Goal: Entertainment & Leisure: Browse casually

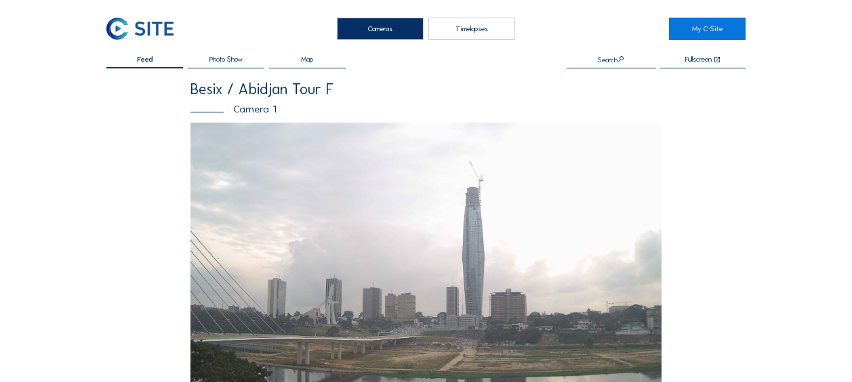
scroll to position [542, 0]
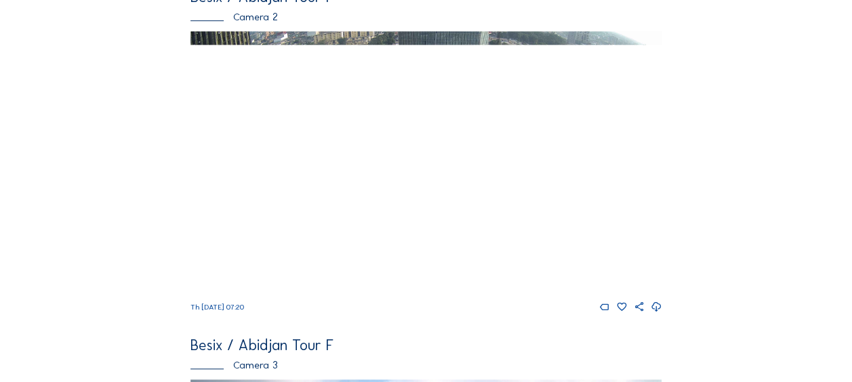
scroll to position [470, 0]
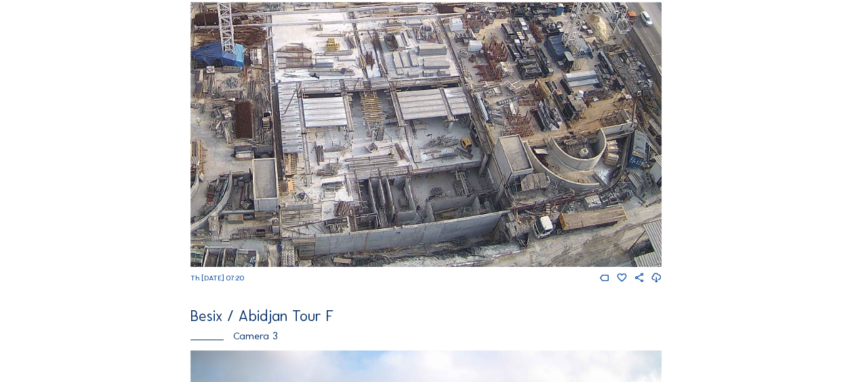
drag, startPoint x: 450, startPoint y: 186, endPoint x: 380, endPoint y: 113, distance: 101.1
click at [380, 113] on img at bounding box center [425, 134] width 471 height 265
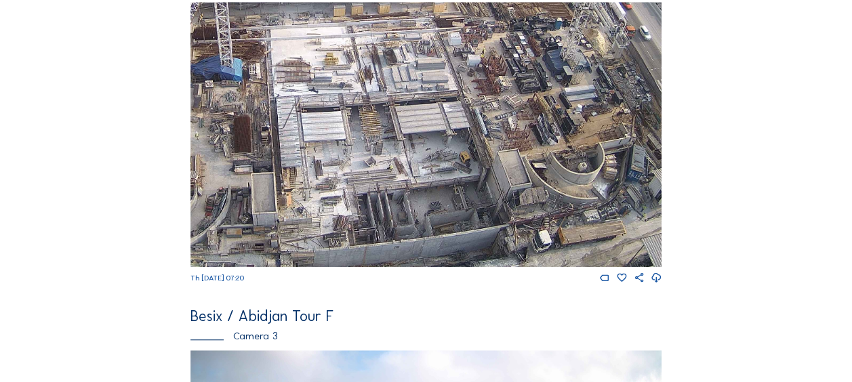
drag, startPoint x: 397, startPoint y: 63, endPoint x: 361, endPoint y: 172, distance: 114.9
click at [361, 172] on img at bounding box center [425, 134] width 471 height 265
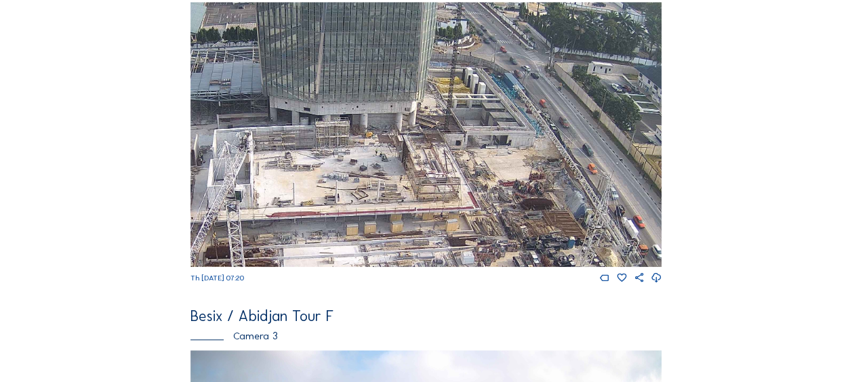
drag, startPoint x: 394, startPoint y: 104, endPoint x: 443, endPoint y: 222, distance: 127.9
click at [442, 226] on img at bounding box center [425, 134] width 471 height 265
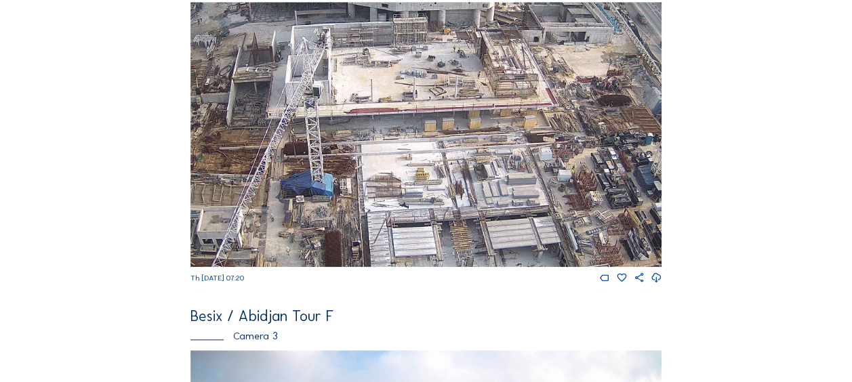
drag, startPoint x: 351, startPoint y: 191, endPoint x: 437, endPoint y: 147, distance: 96.7
click at [428, 88] on img at bounding box center [425, 134] width 471 height 265
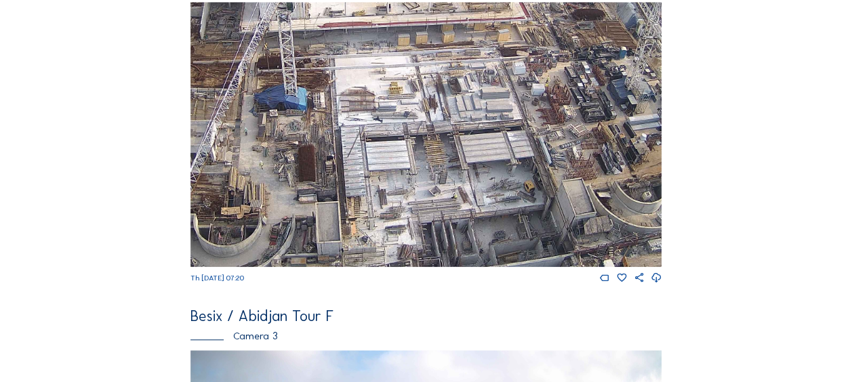
drag, startPoint x: 430, startPoint y: 179, endPoint x: 403, endPoint y: 93, distance: 90.2
click at [403, 93] on img at bounding box center [425, 134] width 471 height 265
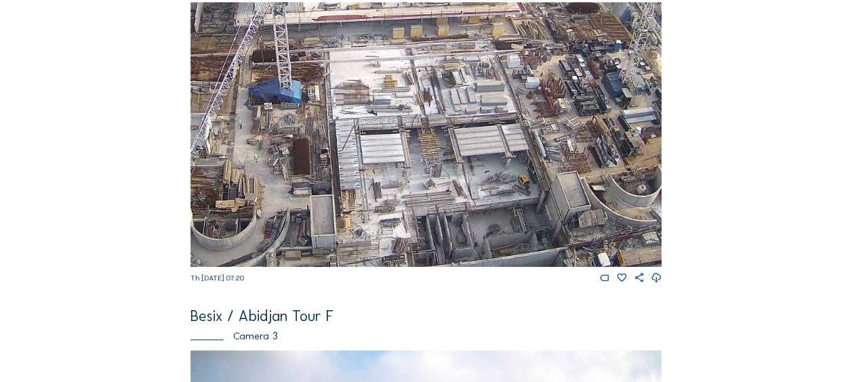
drag, startPoint x: 401, startPoint y: 178, endPoint x: 376, endPoint y: 138, distance: 47.2
click at [376, 138] on img at bounding box center [425, 134] width 471 height 265
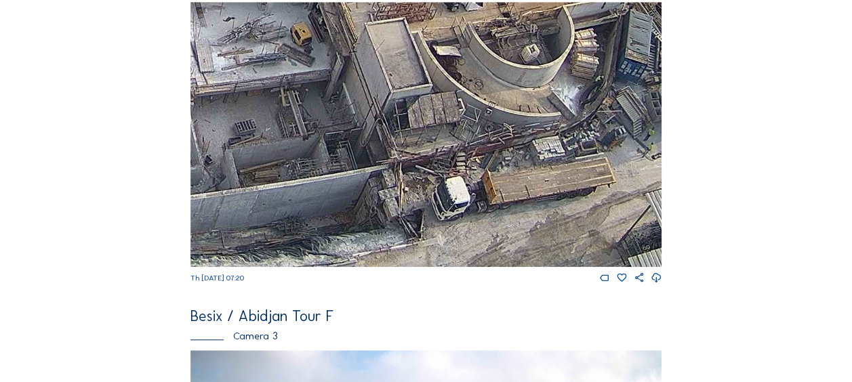
drag, startPoint x: 411, startPoint y: 179, endPoint x: 324, endPoint y: 156, distance: 90.4
click at [324, 156] on img at bounding box center [425, 134] width 471 height 265
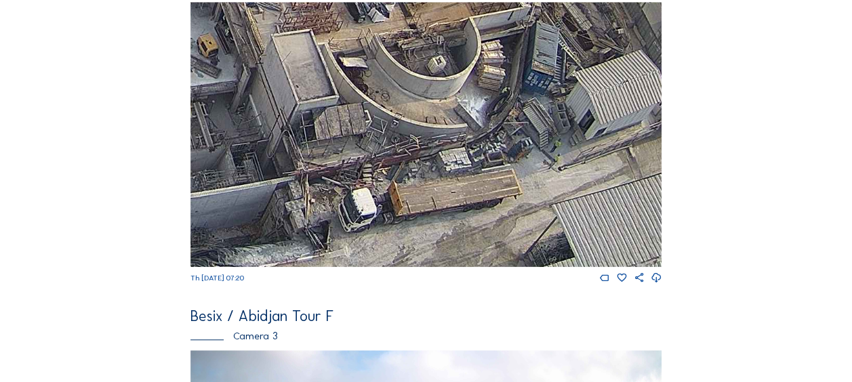
drag, startPoint x: 531, startPoint y: 202, endPoint x: 438, endPoint y: 213, distance: 94.2
click at [438, 213] on img at bounding box center [425, 134] width 471 height 265
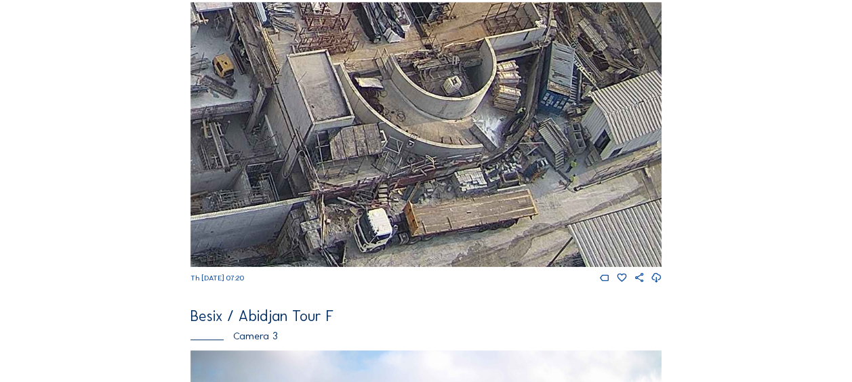
drag, startPoint x: 396, startPoint y: 142, endPoint x: 417, endPoint y: 167, distance: 33.2
click at [417, 167] on img at bounding box center [425, 134] width 471 height 265
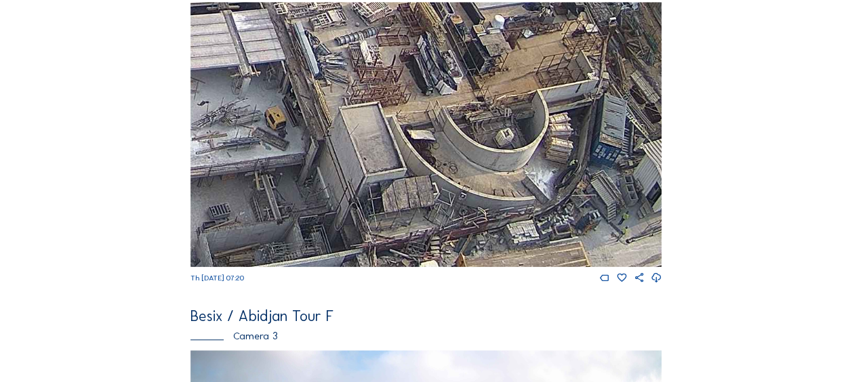
drag, startPoint x: 387, startPoint y: 130, endPoint x: 429, endPoint y: 170, distance: 58.0
click at [434, 177] on img at bounding box center [425, 134] width 471 height 265
drag, startPoint x: 410, startPoint y: 133, endPoint x: 470, endPoint y: 195, distance: 85.8
click at [470, 195] on img at bounding box center [425, 134] width 471 height 265
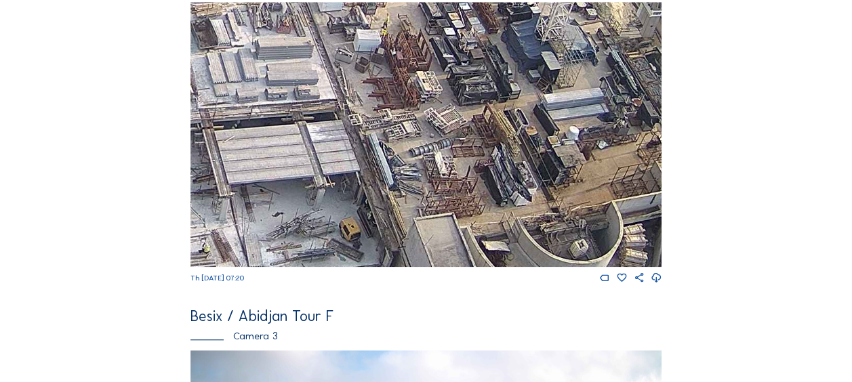
drag, startPoint x: 449, startPoint y: 98, endPoint x: 466, endPoint y: 151, distance: 56.4
click at [466, 151] on img at bounding box center [425, 134] width 471 height 265
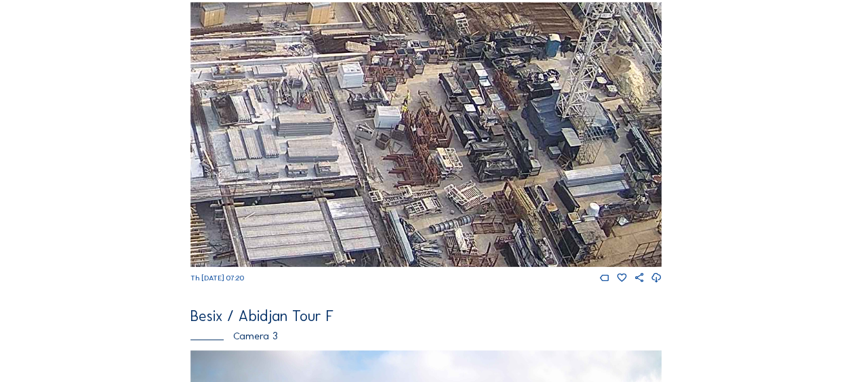
drag, startPoint x: 458, startPoint y: 85, endPoint x: 474, endPoint y: 173, distance: 89.6
click at [474, 173] on img at bounding box center [425, 134] width 471 height 265
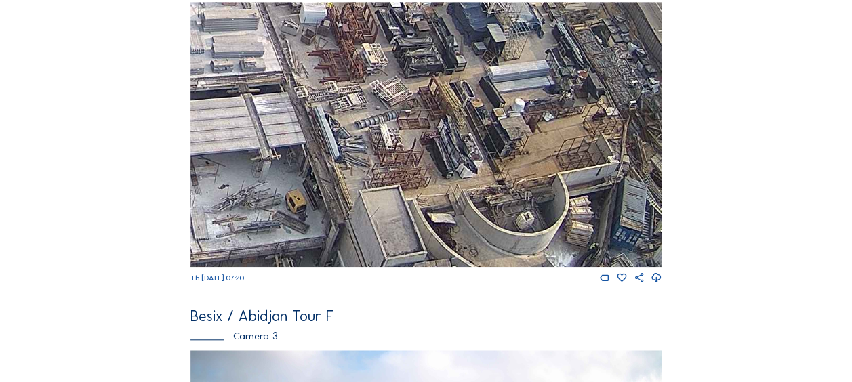
drag, startPoint x: 485, startPoint y: 188, endPoint x: 400, endPoint y: 68, distance: 147.4
click at [401, 67] on img at bounding box center [425, 134] width 471 height 265
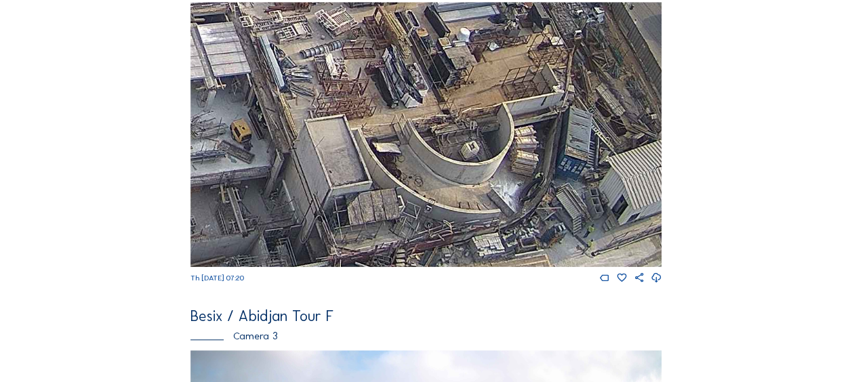
drag, startPoint x: 428, startPoint y: 123, endPoint x: 400, endPoint y: 81, distance: 51.3
click at [401, 80] on img at bounding box center [425, 134] width 471 height 265
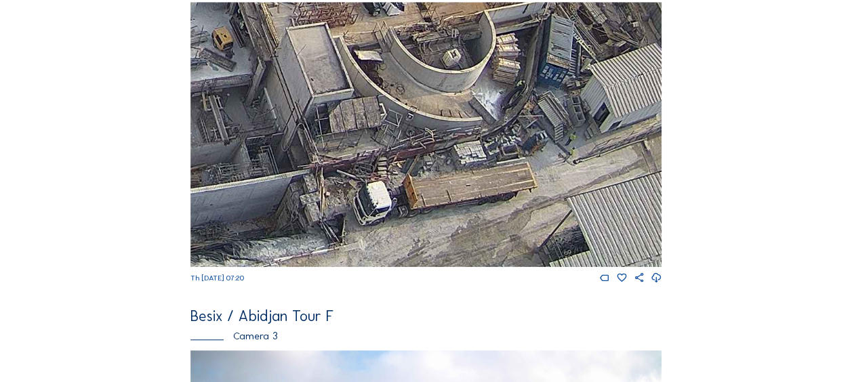
drag, startPoint x: 369, startPoint y: 131, endPoint x: 354, endPoint y: 91, distance: 41.8
click at [355, 91] on img at bounding box center [425, 134] width 471 height 265
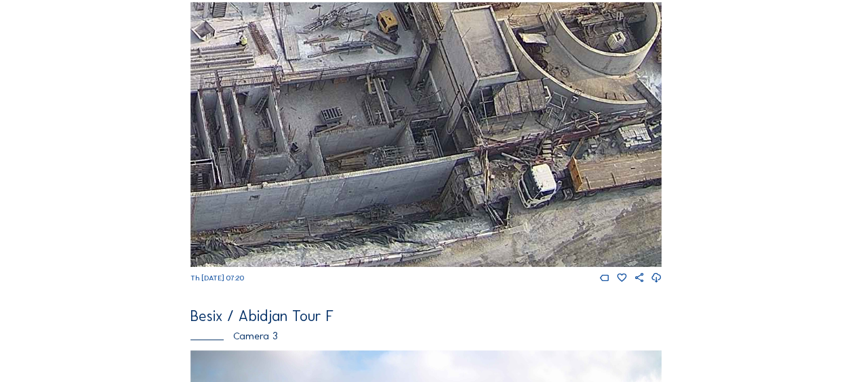
drag, startPoint x: 268, startPoint y: 162, endPoint x: 594, endPoint y: 78, distance: 336.0
click at [594, 78] on img at bounding box center [425, 134] width 471 height 265
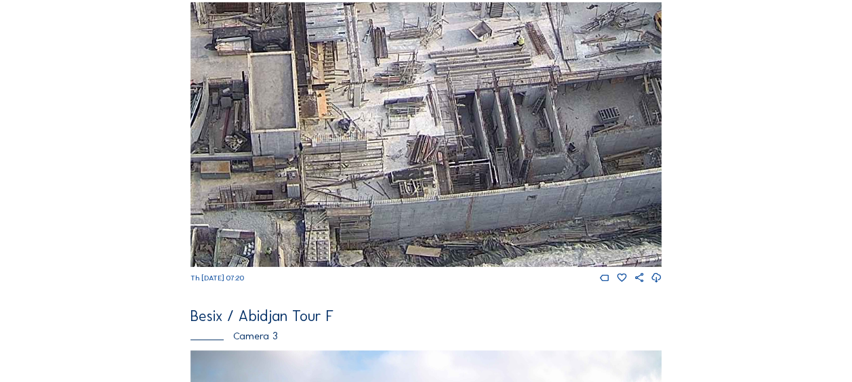
drag, startPoint x: 493, startPoint y: 92, endPoint x: 554, endPoint y: 81, distance: 62.0
click at [554, 81] on img at bounding box center [425, 134] width 471 height 265
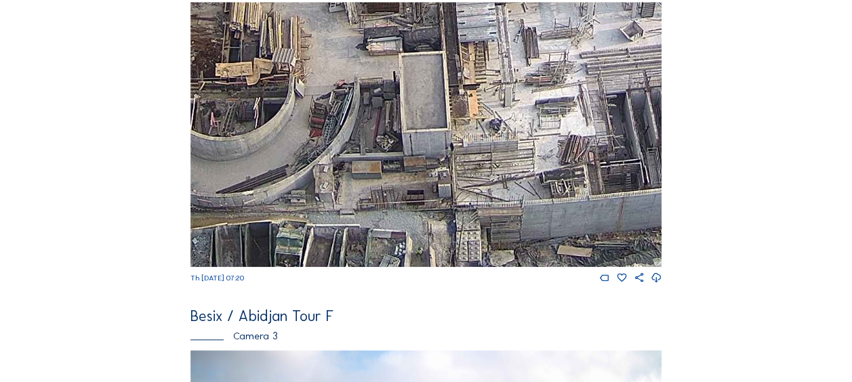
drag, startPoint x: 346, startPoint y: 127, endPoint x: 575, endPoint y: 95, distance: 232.0
click at [575, 95] on img at bounding box center [425, 134] width 471 height 265
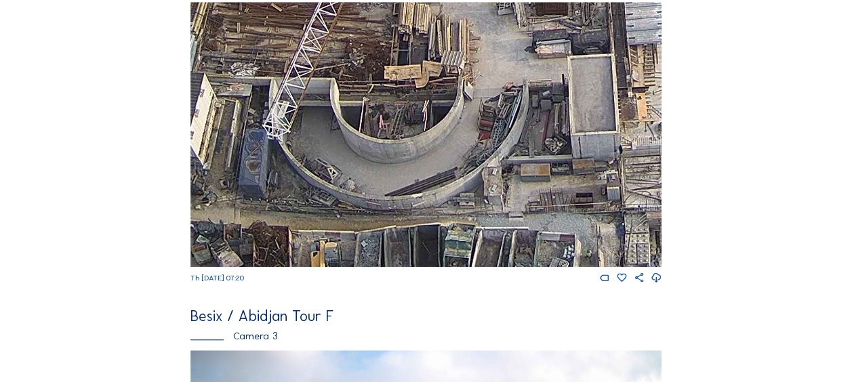
drag, startPoint x: 366, startPoint y: 134, endPoint x: 634, endPoint y: 124, distance: 268.6
click at [634, 124] on img at bounding box center [425, 134] width 471 height 265
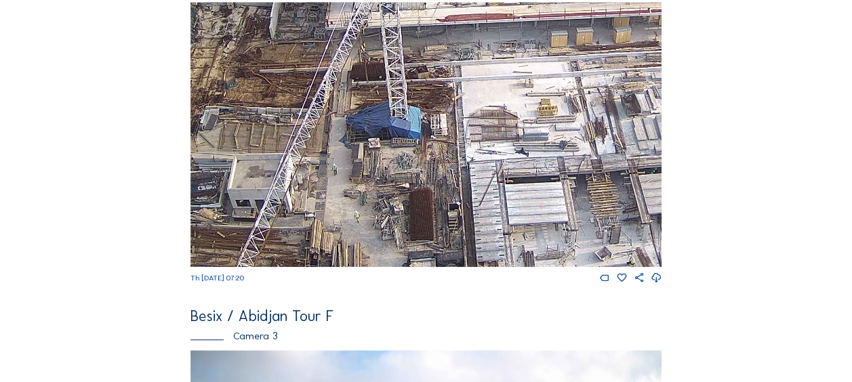
drag, startPoint x: 535, startPoint y: 68, endPoint x: 222, endPoint y: 226, distance: 351.3
click at [222, 226] on img at bounding box center [425, 134] width 471 height 265
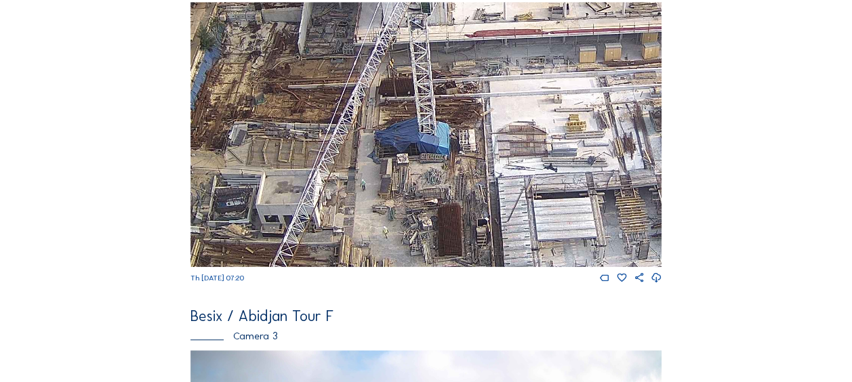
drag, startPoint x: 325, startPoint y: 137, endPoint x: 336, endPoint y: 146, distance: 14.4
click at [336, 146] on img at bounding box center [425, 134] width 471 height 265
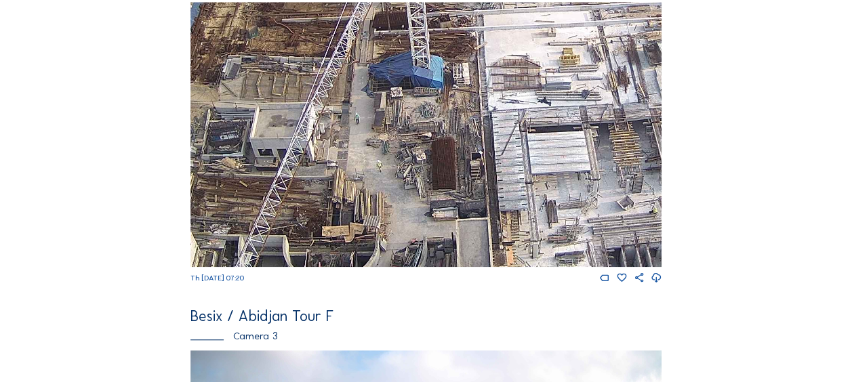
drag, startPoint x: 372, startPoint y: 213, endPoint x: 347, endPoint y: 150, distance: 67.2
click at [350, 136] on img at bounding box center [425, 134] width 471 height 265
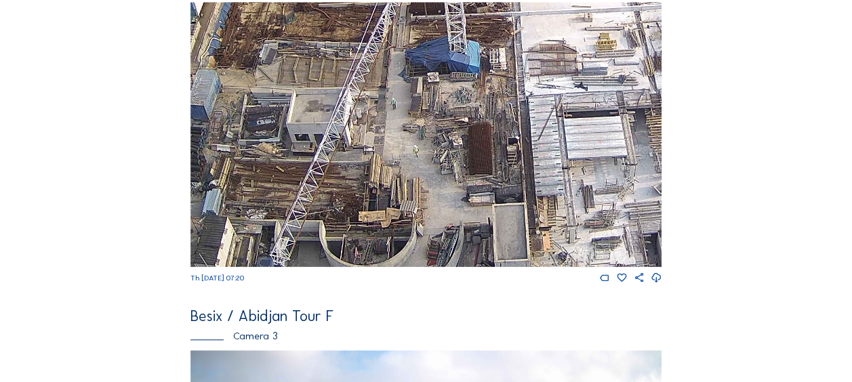
drag, startPoint x: 384, startPoint y: 172, endPoint x: 445, endPoint y: 208, distance: 71.4
click at [445, 208] on img at bounding box center [425, 134] width 471 height 265
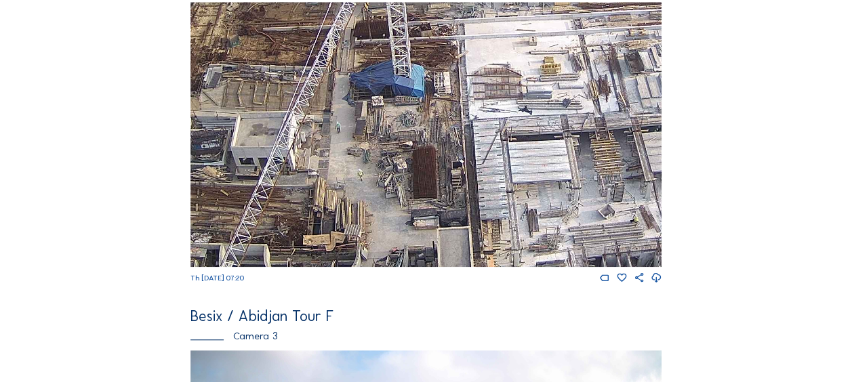
drag, startPoint x: 408, startPoint y: 88, endPoint x: 333, endPoint y: 103, distance: 76.7
click at [333, 103] on img at bounding box center [425, 134] width 471 height 265
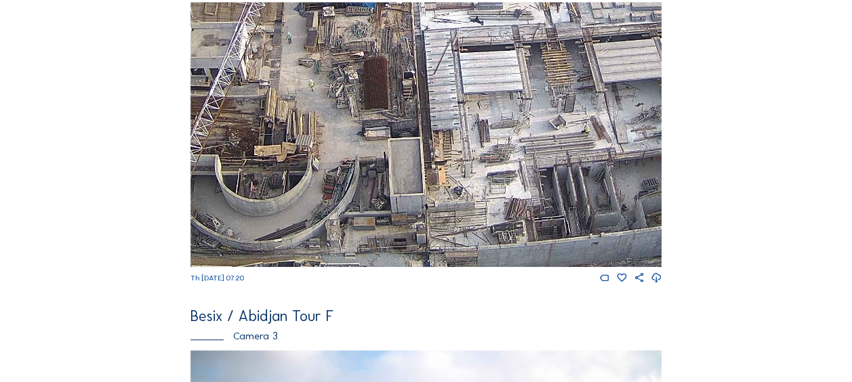
drag, startPoint x: 443, startPoint y: 184, endPoint x: 415, endPoint y: 106, distance: 83.6
click at [415, 106] on img at bounding box center [425, 134] width 471 height 265
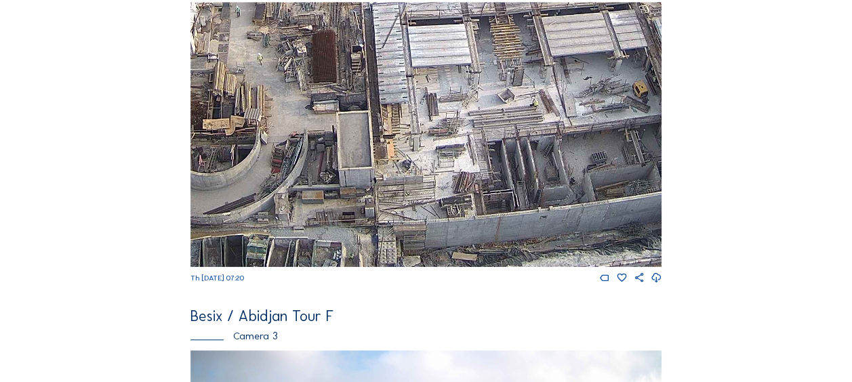
drag, startPoint x: 409, startPoint y: 209, endPoint x: 358, endPoint y: 89, distance: 129.9
click at [358, 89] on img at bounding box center [425, 134] width 471 height 265
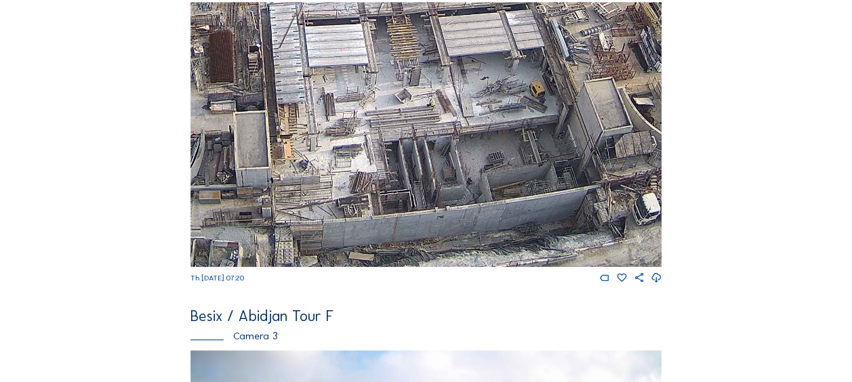
drag, startPoint x: 408, startPoint y: 179, endPoint x: 205, endPoint y: 123, distance: 210.1
click at [205, 123] on img at bounding box center [425, 134] width 471 height 265
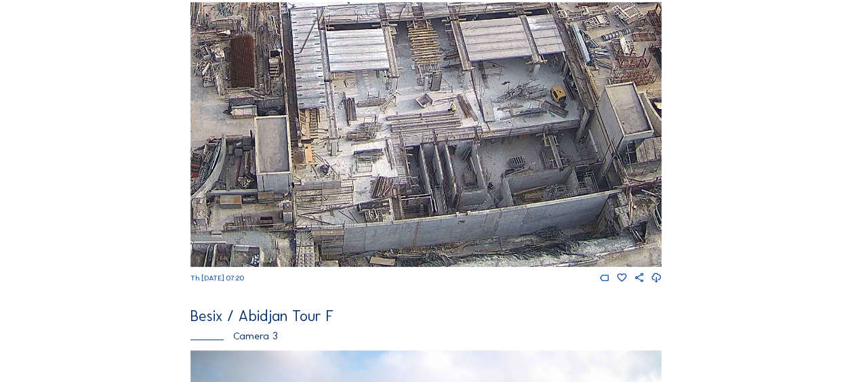
drag, startPoint x: 359, startPoint y: 151, endPoint x: 480, endPoint y: 156, distance: 120.7
click at [480, 156] on img at bounding box center [425, 134] width 471 height 265
drag, startPoint x: 338, startPoint y: 158, endPoint x: 421, endPoint y: 145, distance: 84.4
click at [421, 145] on img at bounding box center [425, 134] width 471 height 265
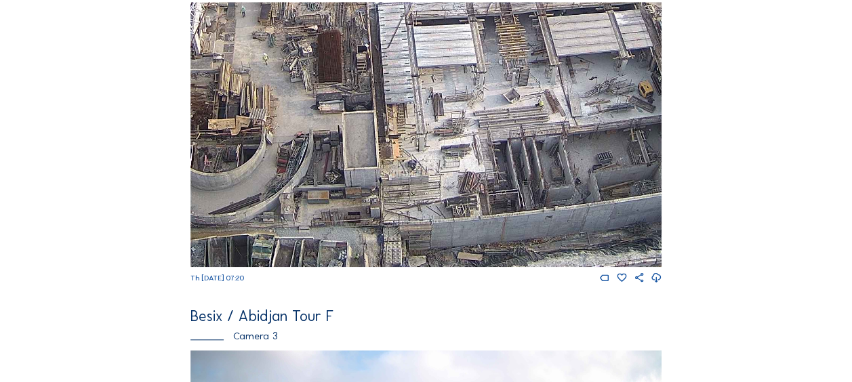
click at [442, 146] on img at bounding box center [425, 134] width 471 height 265
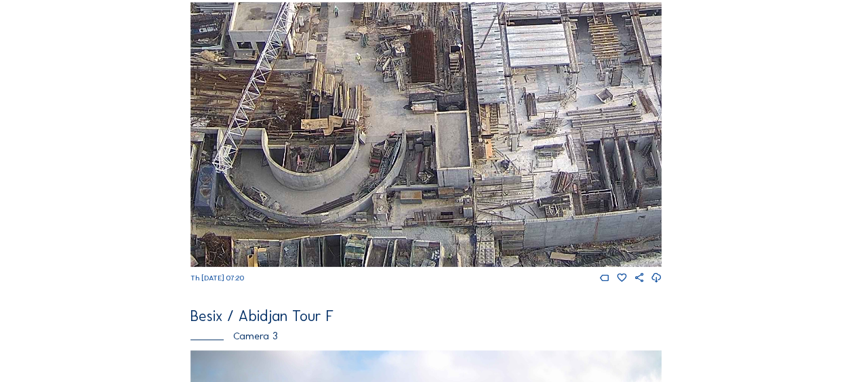
drag, startPoint x: 476, startPoint y: 145, endPoint x: 552, endPoint y: 135, distance: 77.3
click at [560, 135] on img at bounding box center [425, 134] width 471 height 265
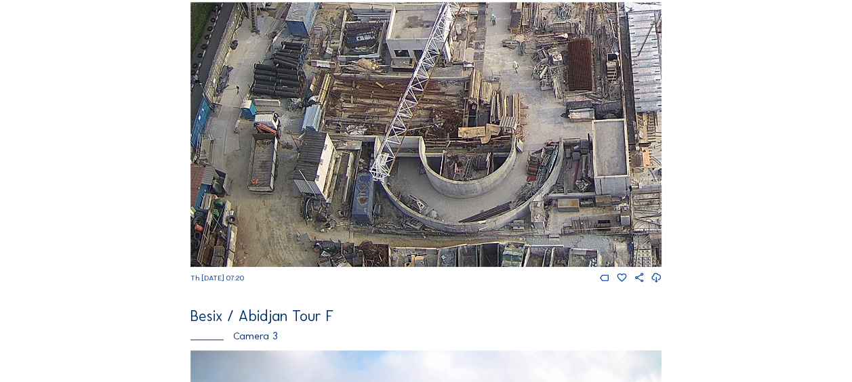
drag, startPoint x: 260, startPoint y: 195, endPoint x: 316, endPoint y: 192, distance: 55.6
click at [333, 202] on img at bounding box center [425, 134] width 471 height 265
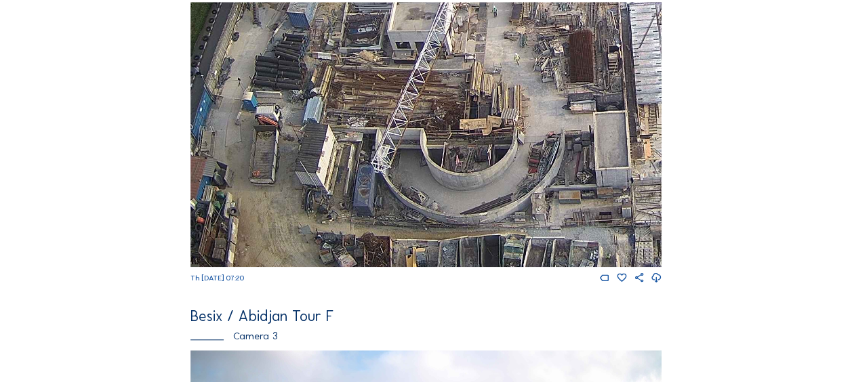
drag, startPoint x: 250, startPoint y: 179, endPoint x: 251, endPoint y: 148, distance: 30.5
click at [251, 148] on img at bounding box center [425, 134] width 471 height 265
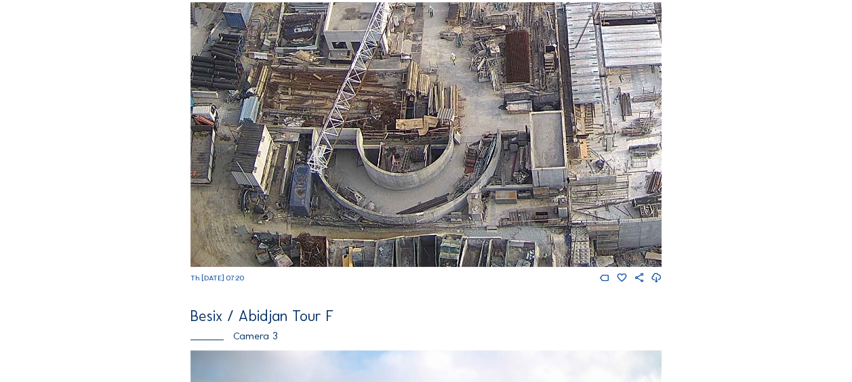
drag, startPoint x: 340, startPoint y: 211, endPoint x: 277, endPoint y: 142, distance: 94.0
click at [277, 144] on img at bounding box center [425, 134] width 471 height 265
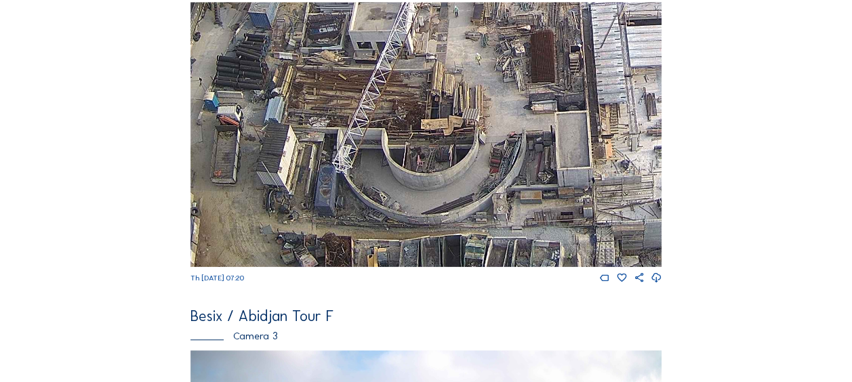
drag, startPoint x: 338, startPoint y: 205, endPoint x: 354, endPoint y: 201, distance: 16.8
click at [354, 201] on img at bounding box center [425, 134] width 471 height 265
click at [435, 156] on img at bounding box center [425, 134] width 471 height 265
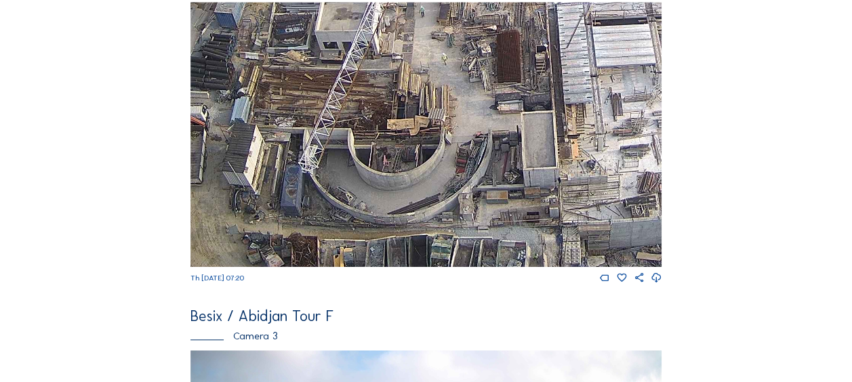
drag, startPoint x: 420, startPoint y: 214, endPoint x: 386, endPoint y: 187, distance: 43.4
click at [386, 187] on img at bounding box center [425, 134] width 471 height 265
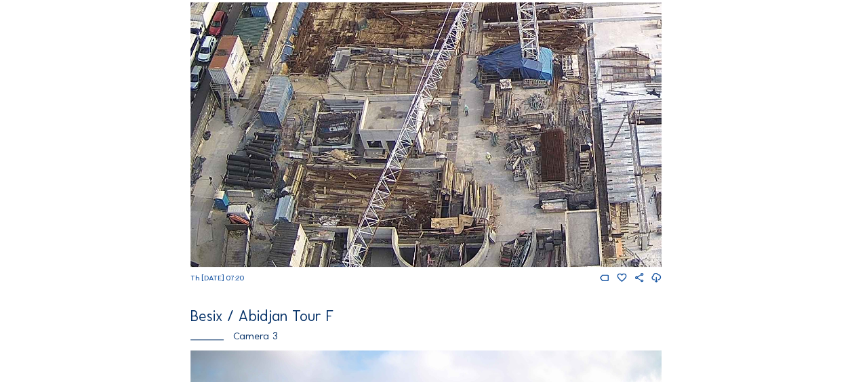
drag, startPoint x: 495, startPoint y: 167, endPoint x: 539, endPoint y: 188, distance: 49.1
click at [539, 188] on img at bounding box center [425, 134] width 471 height 265
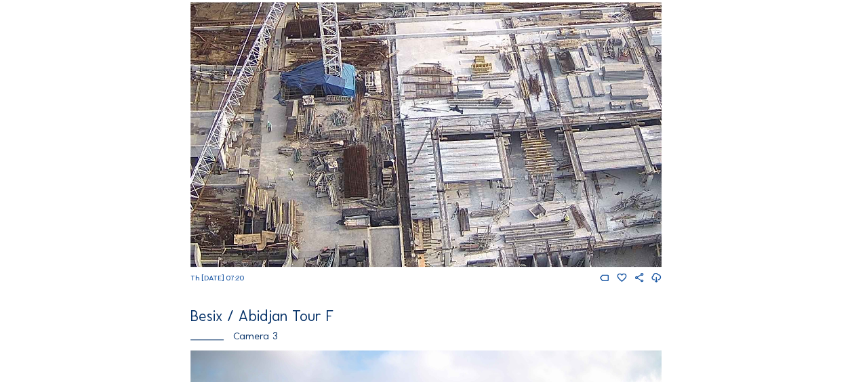
drag, startPoint x: 537, startPoint y: 126, endPoint x: 335, endPoint y: 141, distance: 202.5
click at [335, 142] on img at bounding box center [425, 134] width 471 height 265
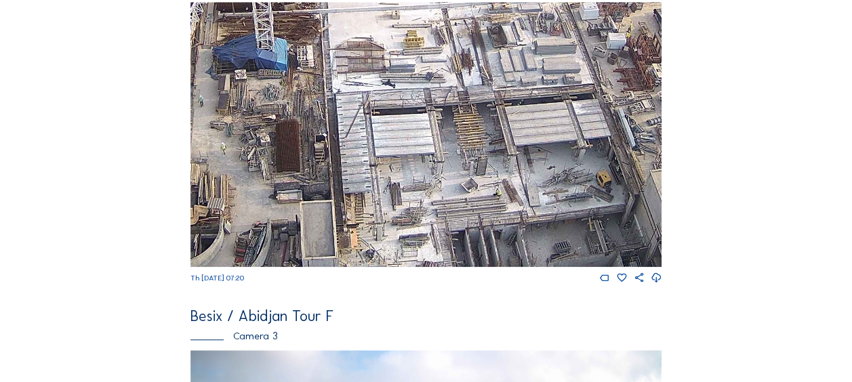
drag, startPoint x: 483, startPoint y: 129, endPoint x: 411, endPoint y: 102, distance: 76.8
click at [413, 102] on img at bounding box center [425, 134] width 471 height 265
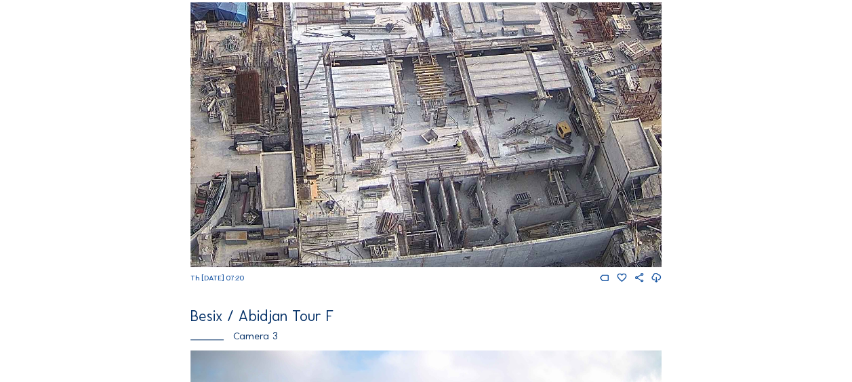
drag, startPoint x: 510, startPoint y: 144, endPoint x: 476, endPoint y: 98, distance: 56.8
click at [476, 98] on img at bounding box center [425, 134] width 471 height 265
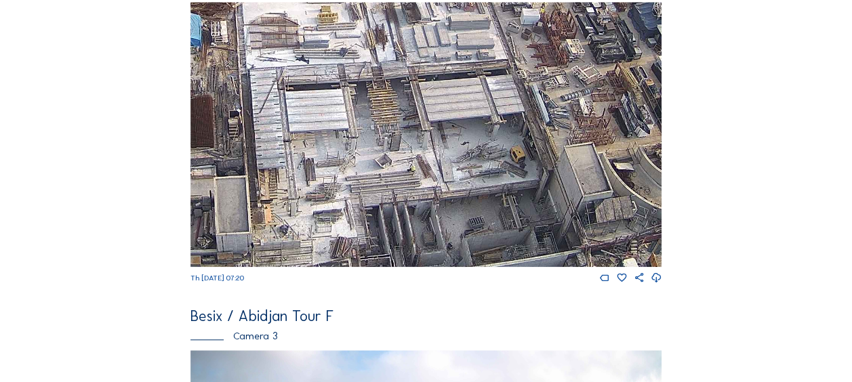
drag, startPoint x: 484, startPoint y: 72, endPoint x: 438, endPoint y: 96, distance: 52.1
click at [438, 96] on img at bounding box center [425, 134] width 471 height 265
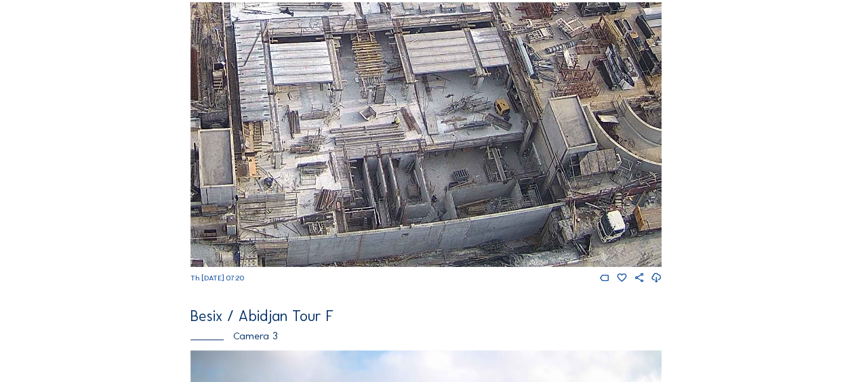
drag, startPoint x: 458, startPoint y: 156, endPoint x: 443, endPoint y: 109, distance: 49.3
click at [443, 109] on img at bounding box center [425, 134] width 471 height 265
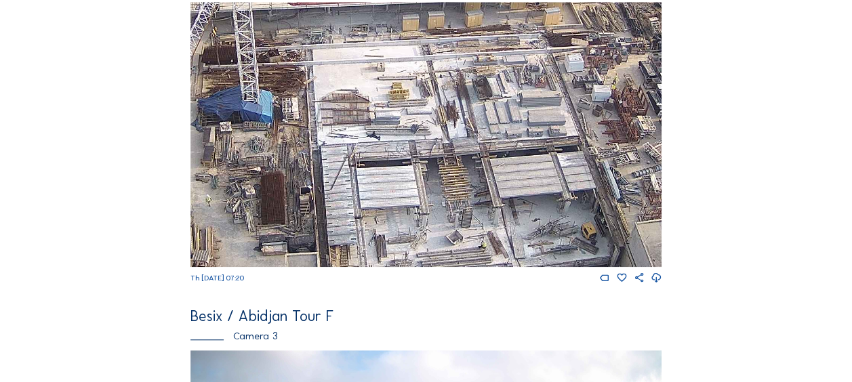
drag, startPoint x: 359, startPoint y: 96, endPoint x: 446, endPoint y: 220, distance: 150.8
click at [446, 220] on img at bounding box center [425, 134] width 471 height 265
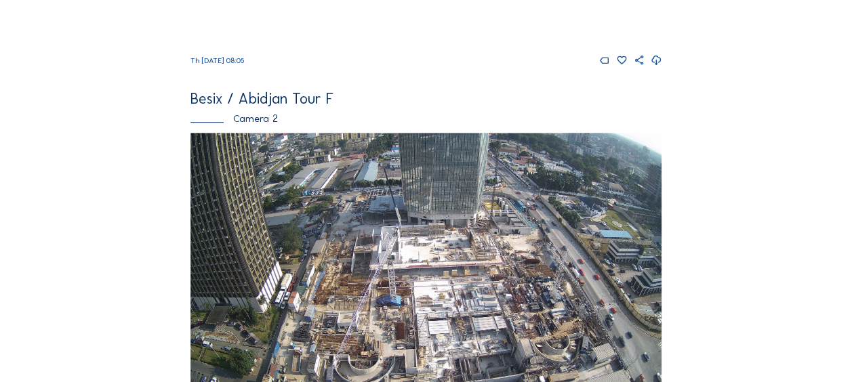
scroll to position [407, 0]
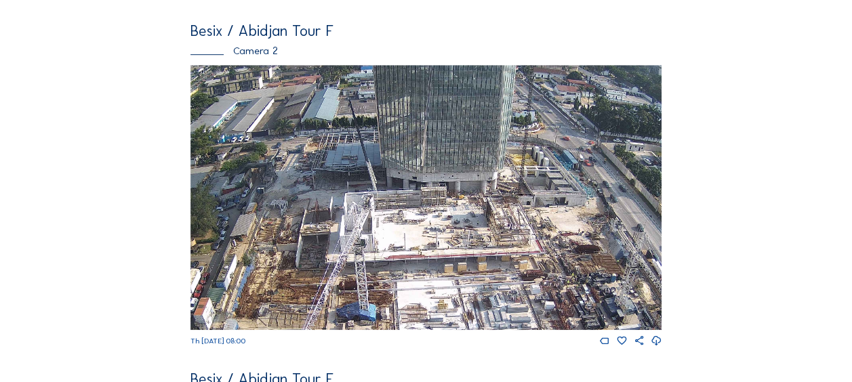
drag, startPoint x: 429, startPoint y: 178, endPoint x: 428, endPoint y: 263, distance: 84.7
click at [428, 263] on img at bounding box center [425, 197] width 471 height 265
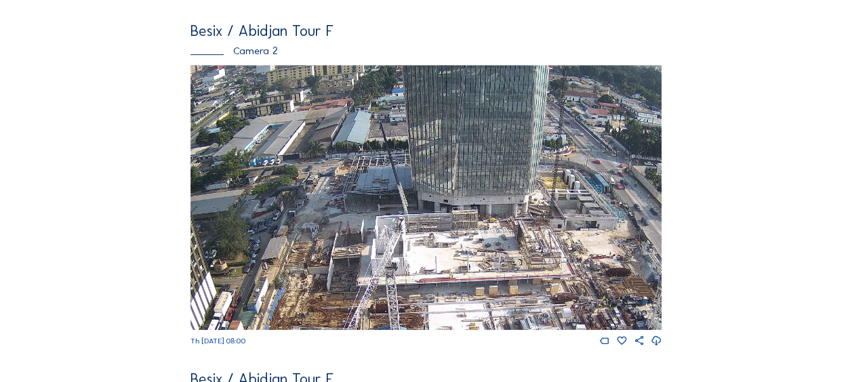
drag, startPoint x: 283, startPoint y: 167, endPoint x: 310, endPoint y: 211, distance: 51.4
click at [310, 211] on img at bounding box center [425, 197] width 471 height 265
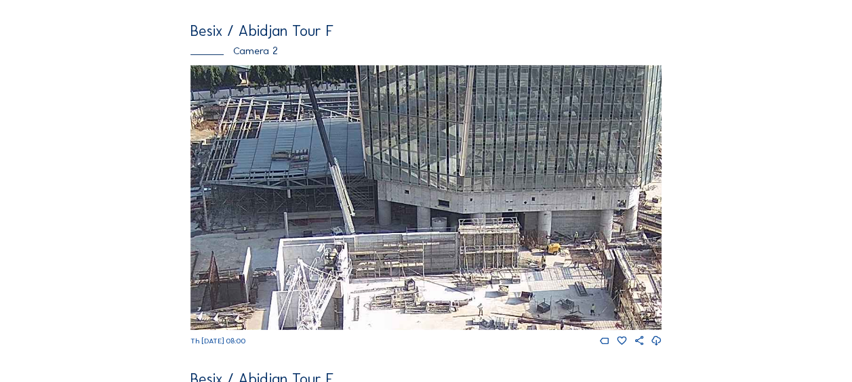
drag, startPoint x: 426, startPoint y: 219, endPoint x: 418, endPoint y: 247, distance: 28.8
click at [418, 247] on img at bounding box center [425, 197] width 471 height 265
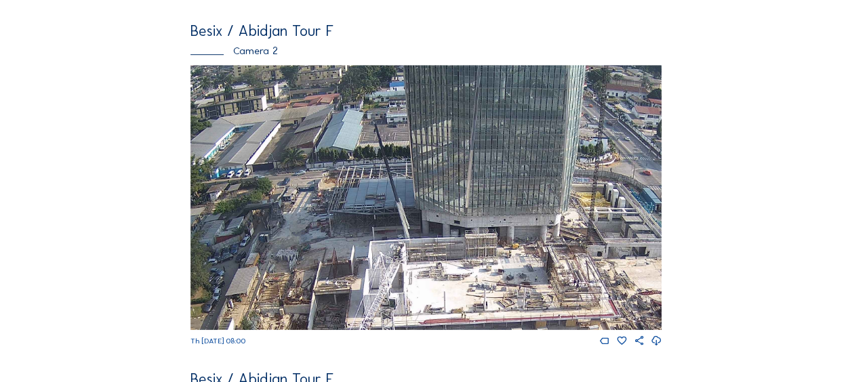
drag, startPoint x: 336, startPoint y: 222, endPoint x: 363, endPoint y: 224, distance: 27.1
click at [366, 224] on img at bounding box center [425, 197] width 471 height 265
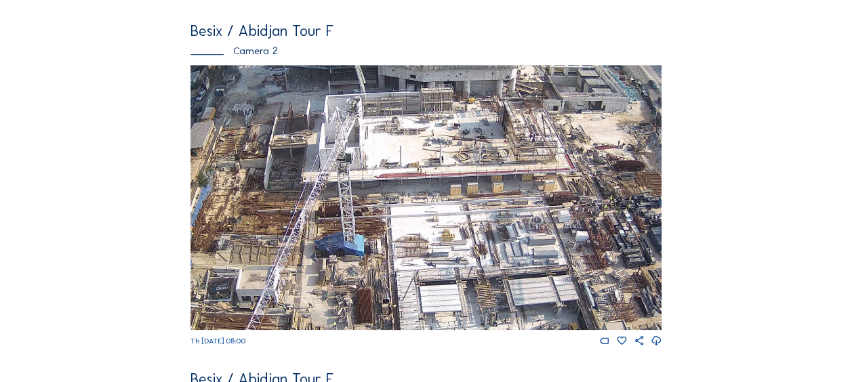
drag, startPoint x: 306, startPoint y: 287, endPoint x: 232, endPoint y: 140, distance: 164.6
click at [232, 140] on img at bounding box center [425, 197] width 471 height 265
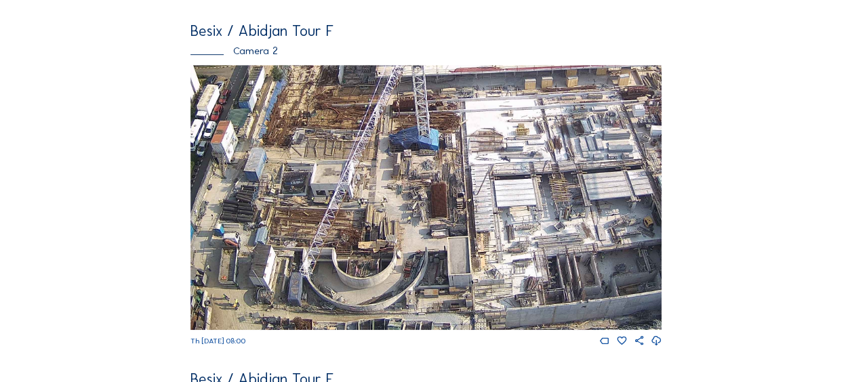
drag, startPoint x: 285, startPoint y: 259, endPoint x: 358, endPoint y: 170, distance: 114.6
click at [361, 152] on img at bounding box center [425, 197] width 471 height 265
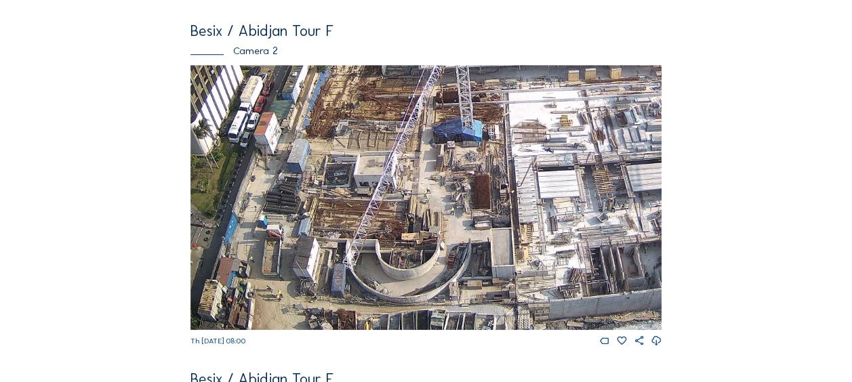
drag, startPoint x: 330, startPoint y: 244, endPoint x: 366, endPoint y: 179, distance: 74.3
click at [374, 158] on img at bounding box center [425, 197] width 471 height 265
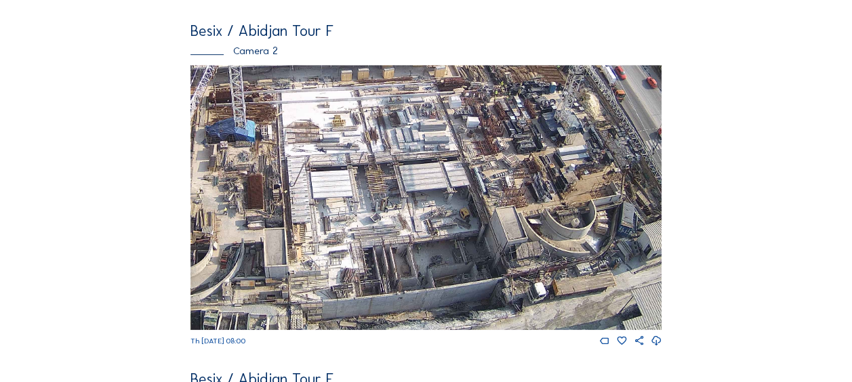
drag, startPoint x: 614, startPoint y: 278, endPoint x: 385, endPoint y: 247, distance: 231.1
click at [385, 247] on img at bounding box center [425, 197] width 471 height 265
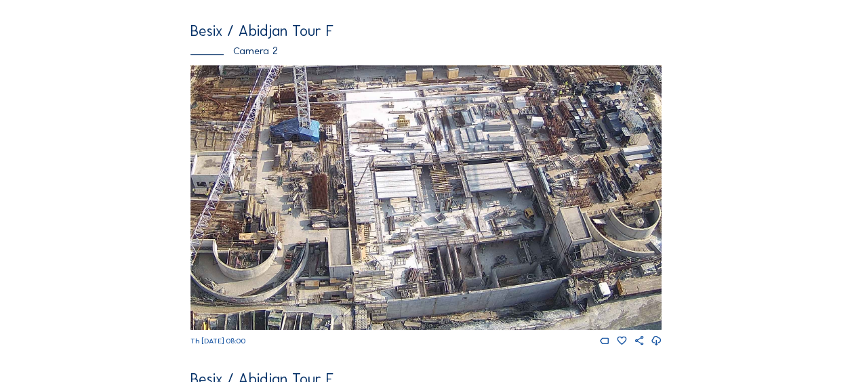
drag, startPoint x: 345, startPoint y: 294, endPoint x: 418, endPoint y: 244, distance: 88.7
click at [418, 245] on img at bounding box center [425, 197] width 471 height 265
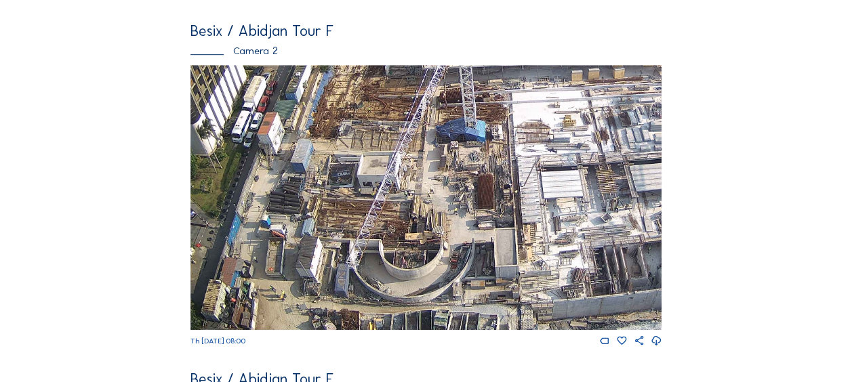
drag, startPoint x: 550, startPoint y: 233, endPoint x: 708, endPoint y: 155, distance: 175.8
click at [708, 155] on div "Feed Photo Show Map Search Fullscreen Besix / Abidjan Tour F Camera 1 Th 11 Sep…" at bounding box center [425, 195] width 639 height 1093
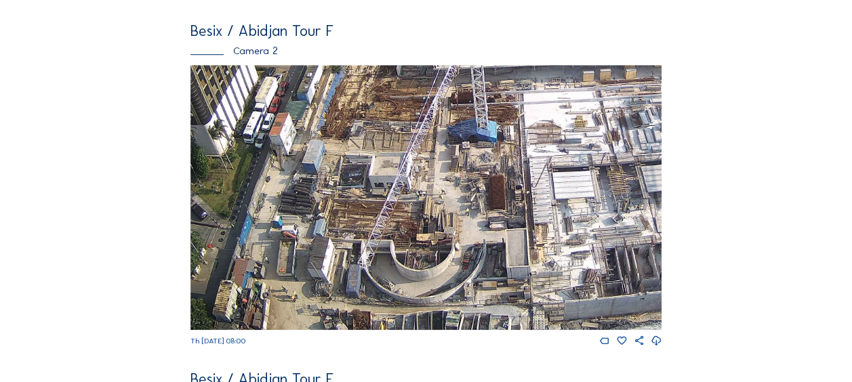
drag, startPoint x: 388, startPoint y: 247, endPoint x: 468, endPoint y: 221, distance: 84.0
click at [468, 221] on img at bounding box center [425, 197] width 471 height 265
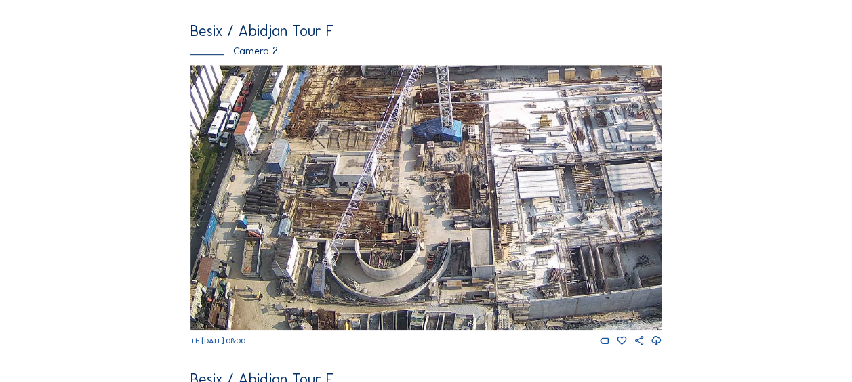
drag, startPoint x: 573, startPoint y: 285, endPoint x: 445, endPoint y: 243, distance: 135.5
click at [445, 243] on img at bounding box center [425, 197] width 471 height 265
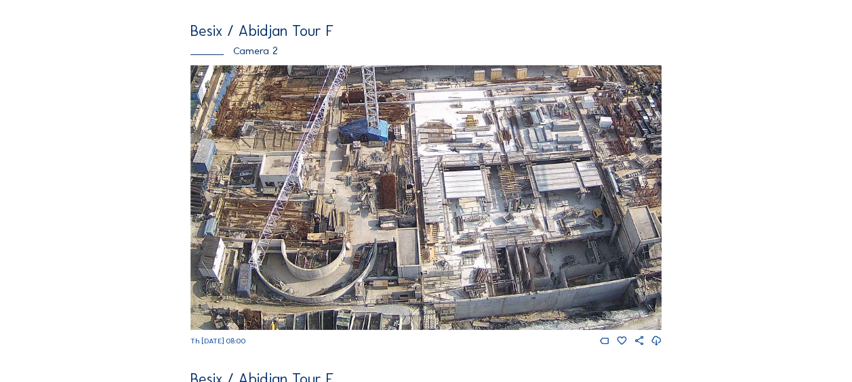
drag, startPoint x: 533, startPoint y: 178, endPoint x: 472, endPoint y: 175, distance: 60.4
click at [472, 175] on img at bounding box center [425, 197] width 471 height 265
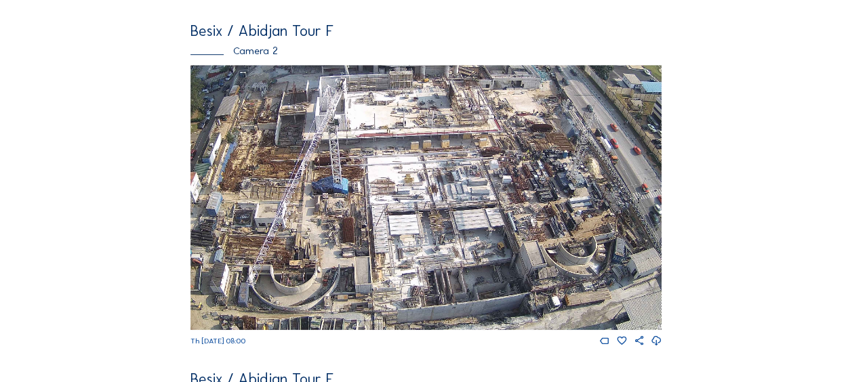
drag, startPoint x: 359, startPoint y: 260, endPoint x: 338, endPoint y: 234, distance: 33.8
click at [360, 258] on img at bounding box center [425, 197] width 471 height 265
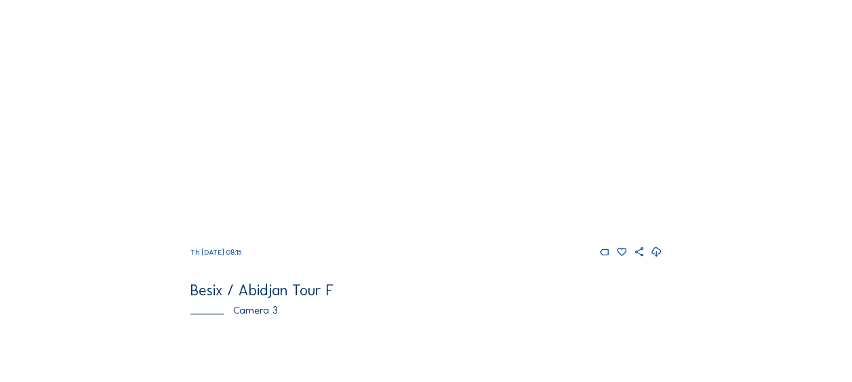
scroll to position [407, 0]
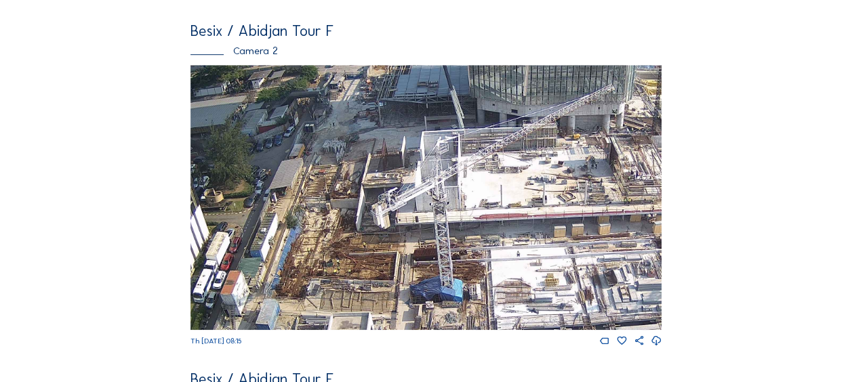
drag, startPoint x: 319, startPoint y: 283, endPoint x: 305, endPoint y: 167, distance: 117.4
click at [305, 167] on img at bounding box center [425, 197] width 471 height 265
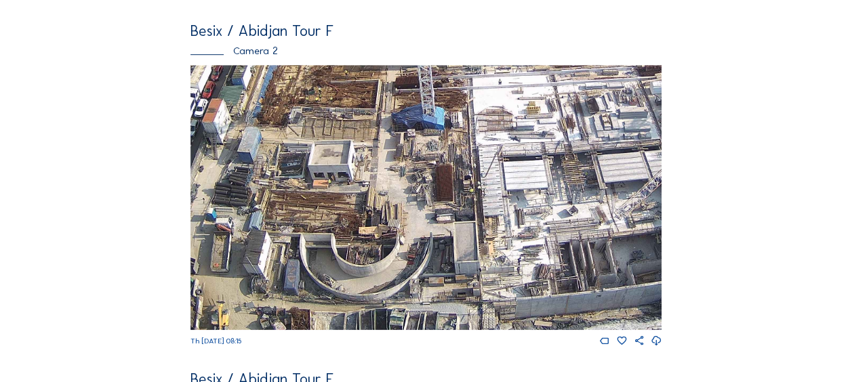
click at [293, 110] on img at bounding box center [425, 197] width 471 height 265
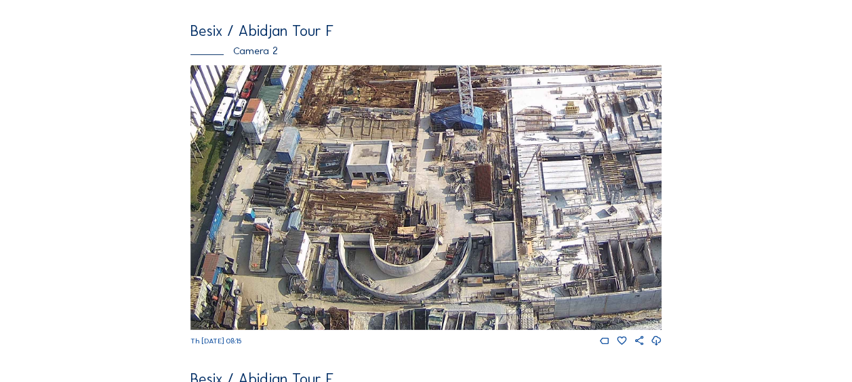
click at [250, 241] on img at bounding box center [425, 197] width 471 height 265
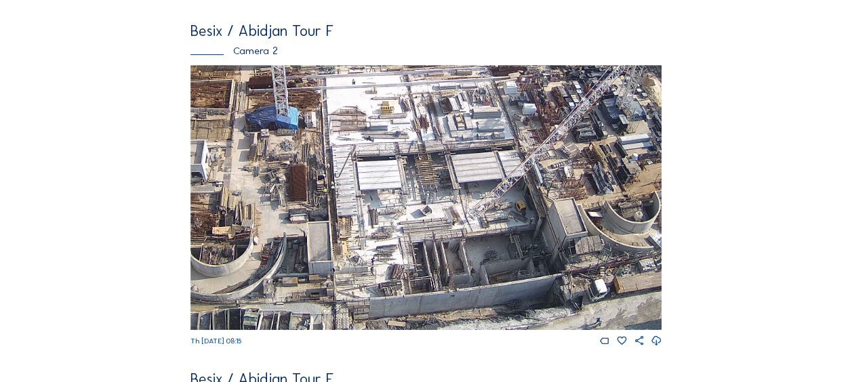
drag, startPoint x: 506, startPoint y: 232, endPoint x: 447, endPoint y: 217, distance: 61.0
click at [371, 203] on img at bounding box center [425, 197] width 471 height 265
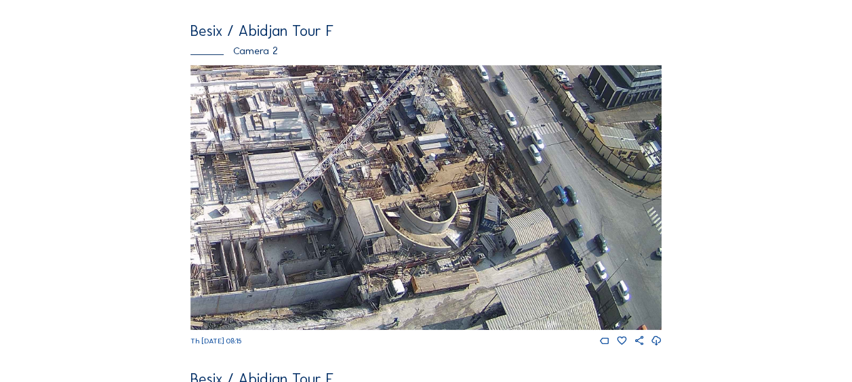
drag, startPoint x: 528, startPoint y: 229, endPoint x: 325, endPoint y: 197, distance: 205.2
click at [325, 197] on img at bounding box center [425, 197] width 471 height 265
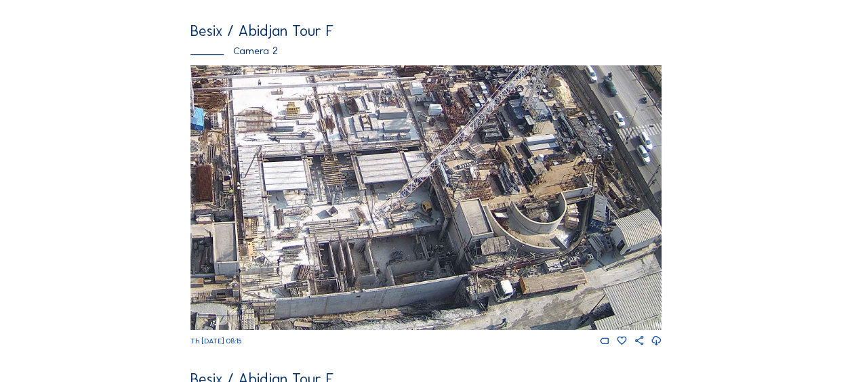
drag, startPoint x: 252, startPoint y: 169, endPoint x: 340, endPoint y: 171, distance: 88.1
click at [361, 157] on img at bounding box center [425, 197] width 471 height 265
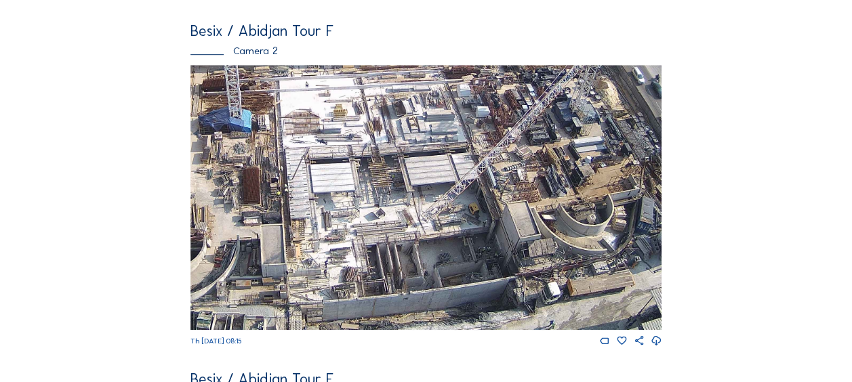
drag, startPoint x: 323, startPoint y: 172, endPoint x: 375, endPoint y: 178, distance: 53.1
click at [380, 173] on img at bounding box center [425, 197] width 471 height 265
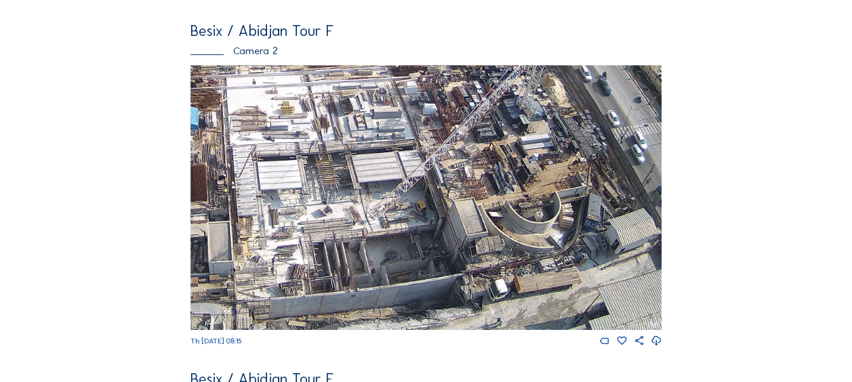
drag, startPoint x: 351, startPoint y: 249, endPoint x: 287, endPoint y: 237, distance: 65.0
click at [287, 236] on img at bounding box center [425, 197] width 471 height 265
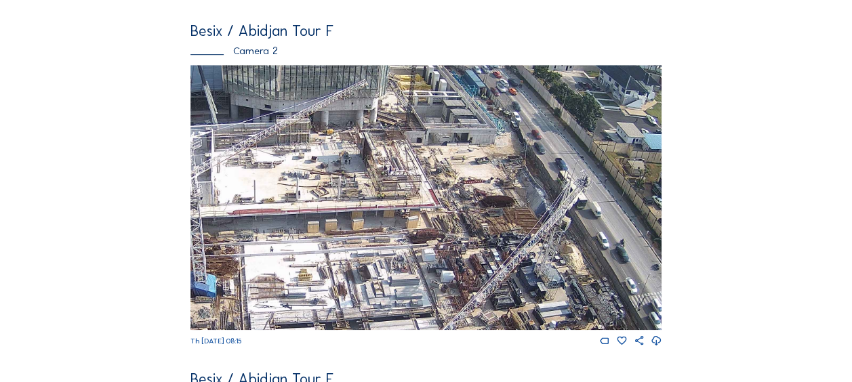
drag, startPoint x: 339, startPoint y: 110, endPoint x: 359, endPoint y: 277, distance: 167.2
click at [359, 278] on img at bounding box center [425, 197] width 471 height 265
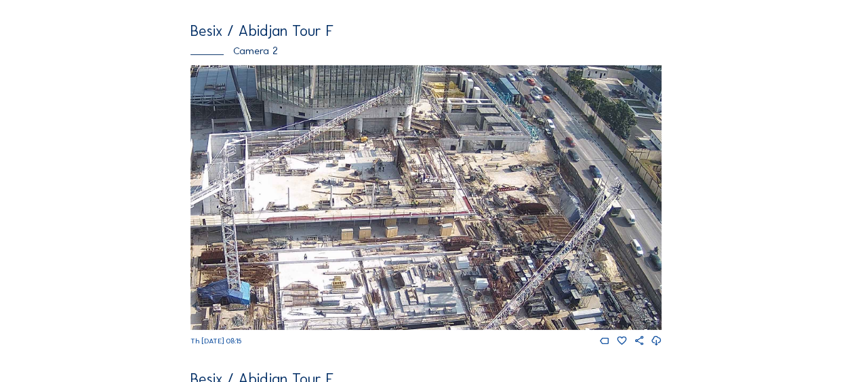
drag, startPoint x: 362, startPoint y: 178, endPoint x: 394, endPoint y: 184, distance: 33.2
click at [394, 184] on img at bounding box center [425, 197] width 471 height 265
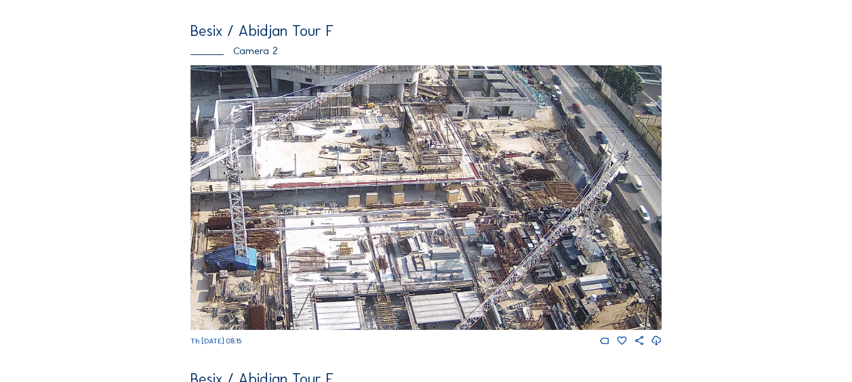
drag, startPoint x: 350, startPoint y: 253, endPoint x: 373, endPoint y: 159, distance: 96.3
click at [374, 150] on img at bounding box center [425, 197] width 471 height 265
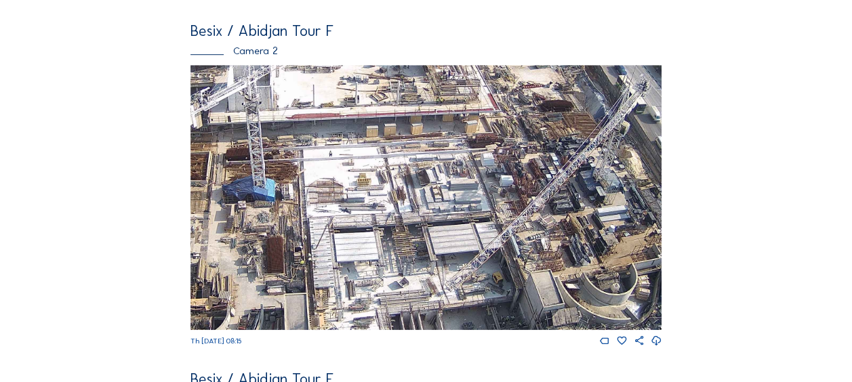
drag, startPoint x: 378, startPoint y: 213, endPoint x: 351, endPoint y: 157, distance: 62.4
click at [351, 157] on img at bounding box center [425, 197] width 471 height 265
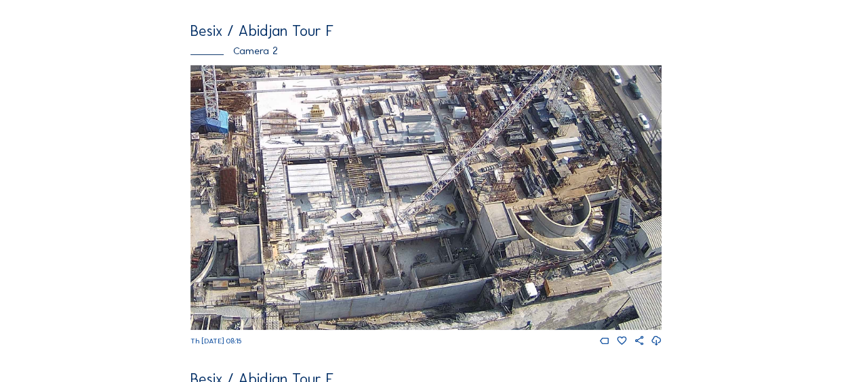
drag, startPoint x: 506, startPoint y: 263, endPoint x: 487, endPoint y: 220, distance: 47.0
click at [487, 220] on img at bounding box center [425, 197] width 471 height 265
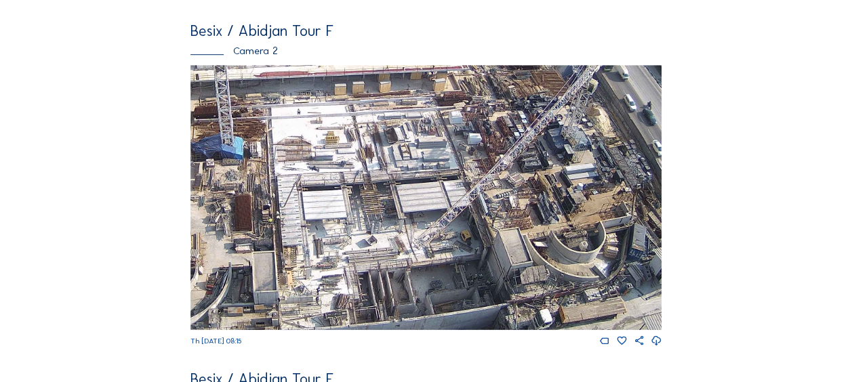
drag, startPoint x: 390, startPoint y: 142, endPoint x: 405, endPoint y: 169, distance: 30.7
click at [405, 169] on img at bounding box center [425, 197] width 471 height 265
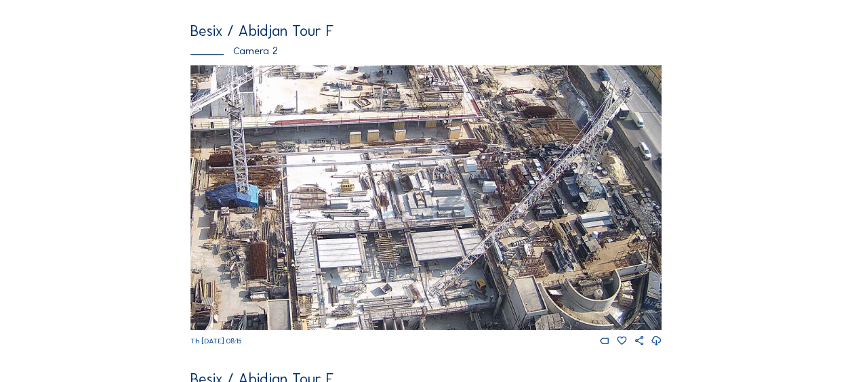
drag, startPoint x: 350, startPoint y: 130, endPoint x: 365, endPoint y: 178, distance: 50.2
click at [365, 178] on img at bounding box center [425, 197] width 471 height 265
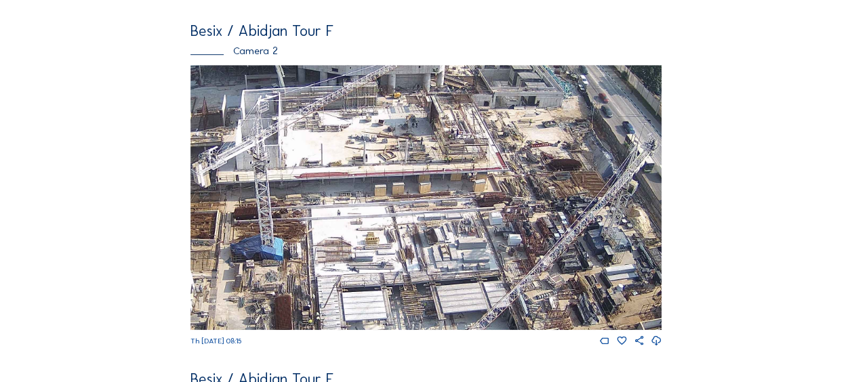
drag, startPoint x: 367, startPoint y: 154, endPoint x: 383, endPoint y: 163, distance: 18.8
click at [392, 204] on img at bounding box center [425, 197] width 471 height 265
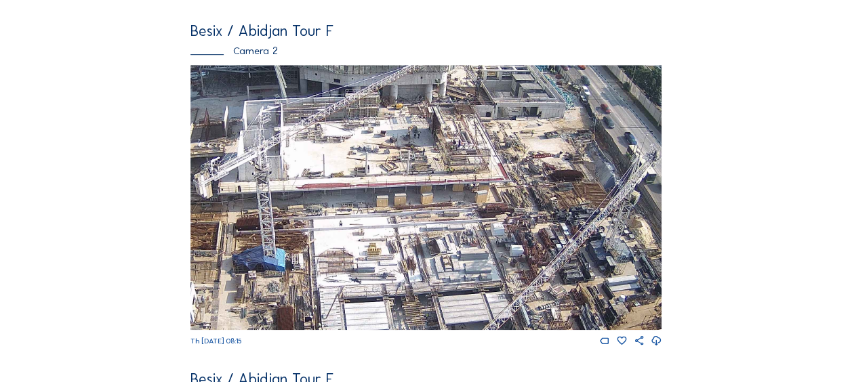
drag, startPoint x: 382, startPoint y: 146, endPoint x: 394, endPoint y: 188, distance: 43.6
click at [394, 188] on img at bounding box center [425, 197] width 471 height 265
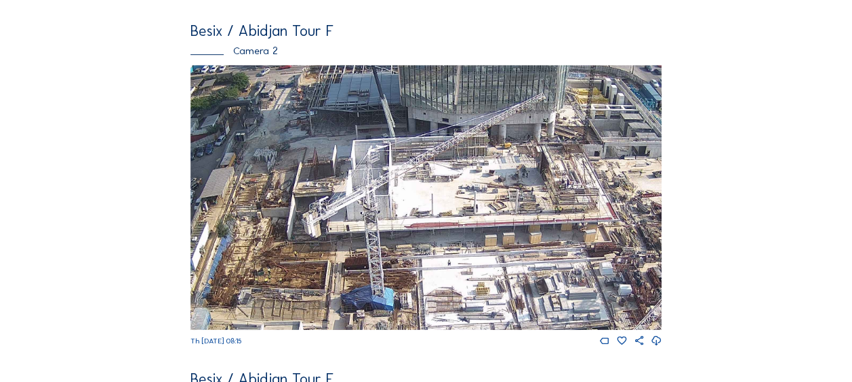
drag, startPoint x: 358, startPoint y: 159, endPoint x: 451, endPoint y: 168, distance: 93.9
click at [458, 168] on img at bounding box center [425, 197] width 471 height 265
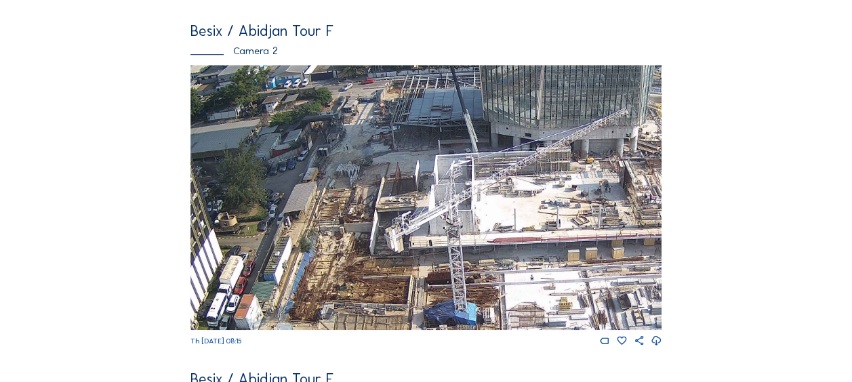
drag, startPoint x: 379, startPoint y: 152, endPoint x: 423, endPoint y: 132, distance: 48.2
click at [474, 171] on img at bounding box center [425, 197] width 471 height 265
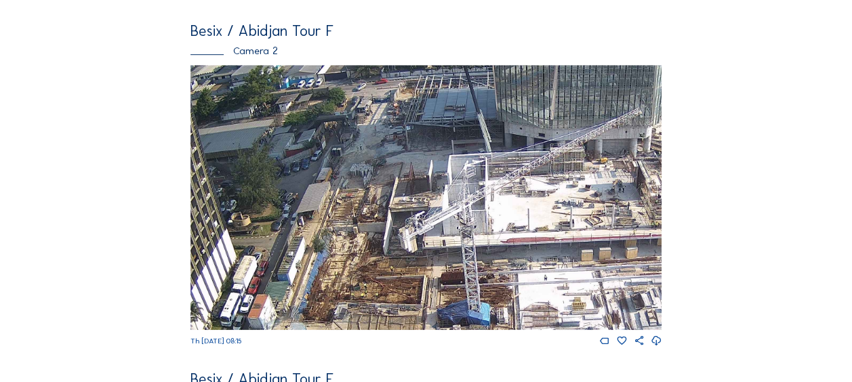
drag, startPoint x: 378, startPoint y: 129, endPoint x: 382, endPoint y: 72, distance: 57.0
click at [382, 72] on img at bounding box center [425, 197] width 471 height 265
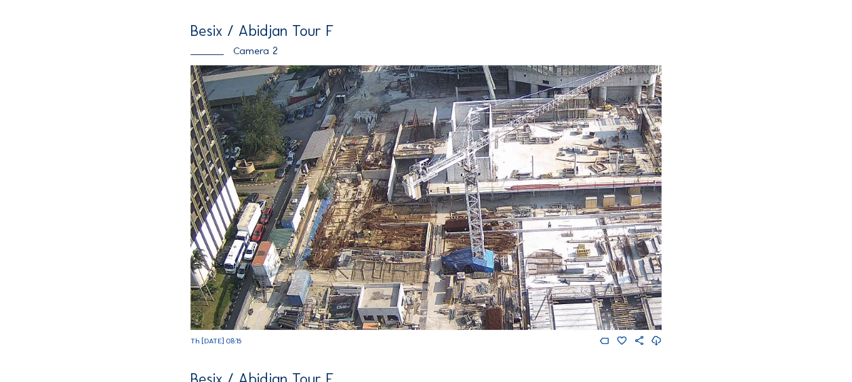
drag, startPoint x: 365, startPoint y: 107, endPoint x: 373, endPoint y: 72, distance: 36.3
click at [373, 72] on img at bounding box center [425, 197] width 471 height 265
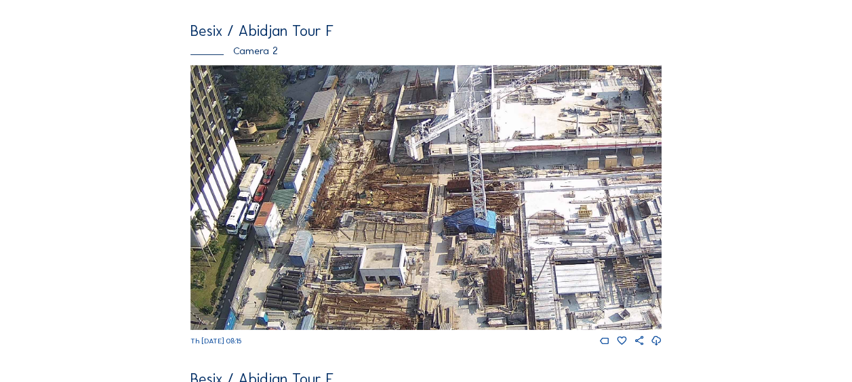
drag, startPoint x: 353, startPoint y: 156, endPoint x: 346, endPoint y: 152, distance: 8.5
click at [346, 152] on img at bounding box center [425, 197] width 471 height 265
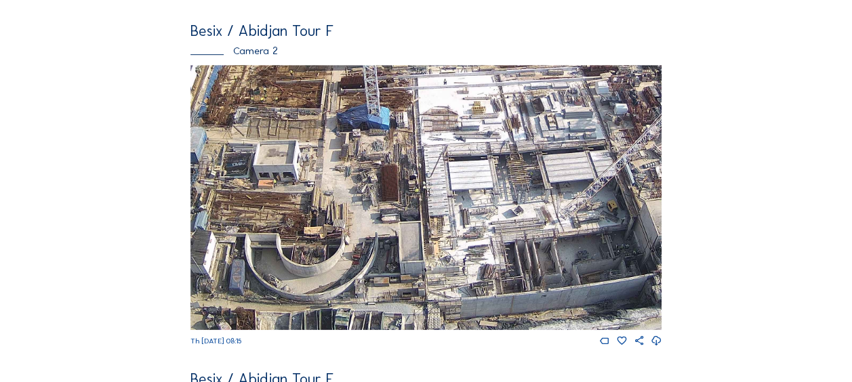
drag, startPoint x: 464, startPoint y: 230, endPoint x: 361, endPoint y: 16, distance: 238.6
click at [361, 16] on div "Besix / Abidjan Tour F Camera 1 Th 11 Sep 2025 08:15 Besix / Abidjan Tour F Cam…" at bounding box center [425, 208] width 471 height 1066
drag, startPoint x: 516, startPoint y: 214, endPoint x: 376, endPoint y: 175, distance: 145.7
click at [376, 175] on img at bounding box center [425, 197] width 471 height 265
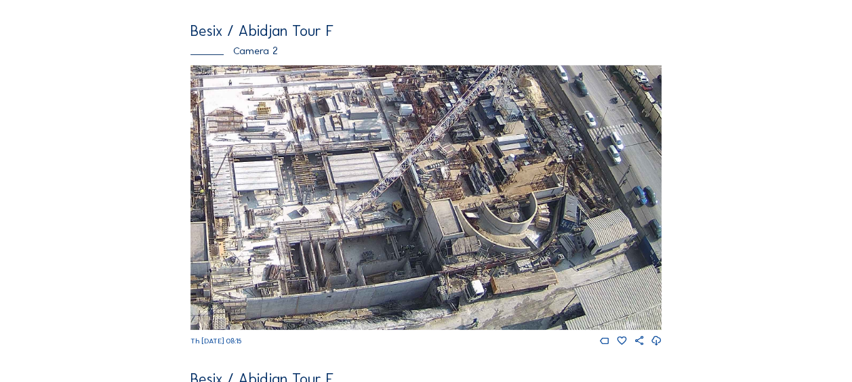
drag, startPoint x: 445, startPoint y: 198, endPoint x: 371, endPoint y: 189, distance: 74.4
click at [371, 189] on img at bounding box center [425, 197] width 471 height 265
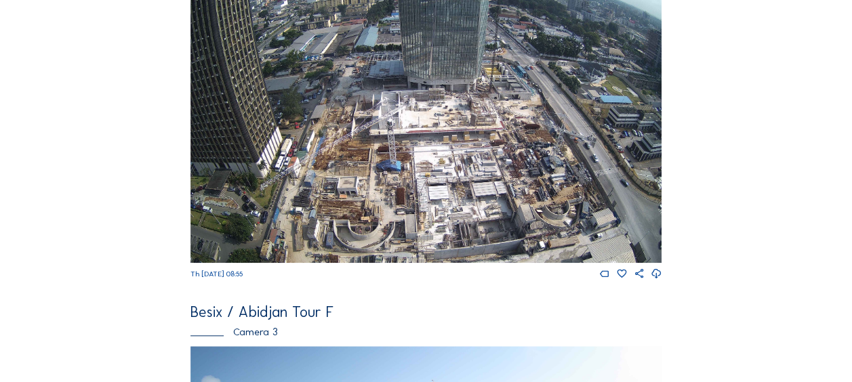
scroll to position [474, 0]
